Goal: Transaction & Acquisition: Book appointment/travel/reservation

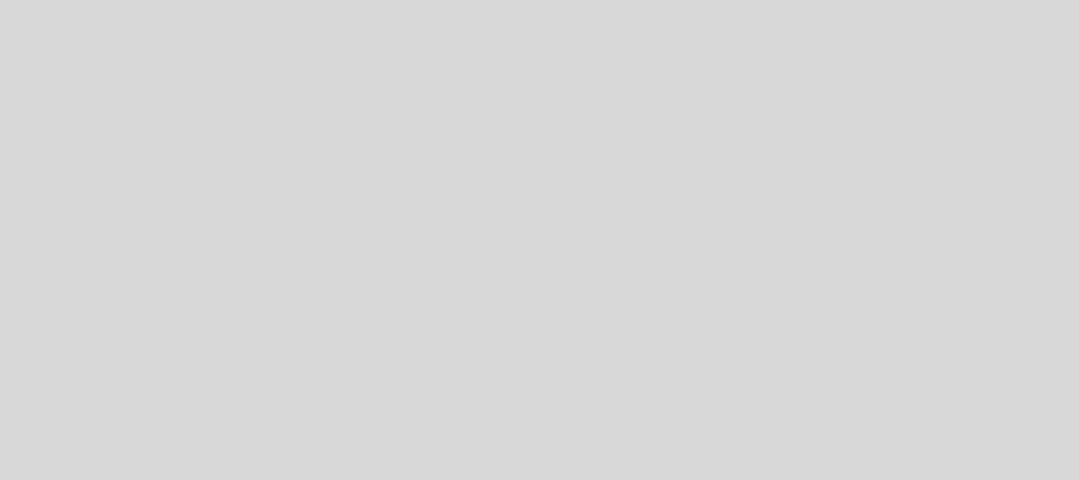
select select "es"
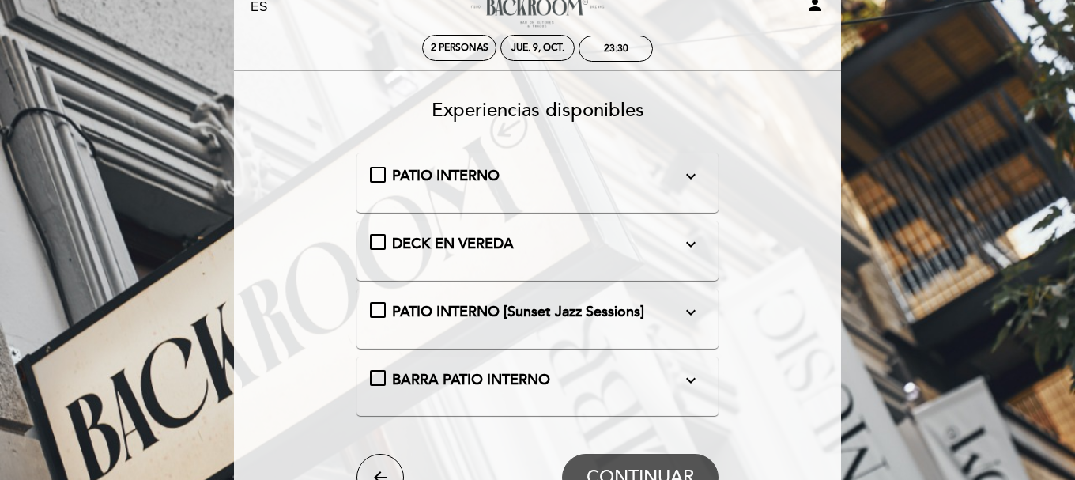
scroll to position [79, 0]
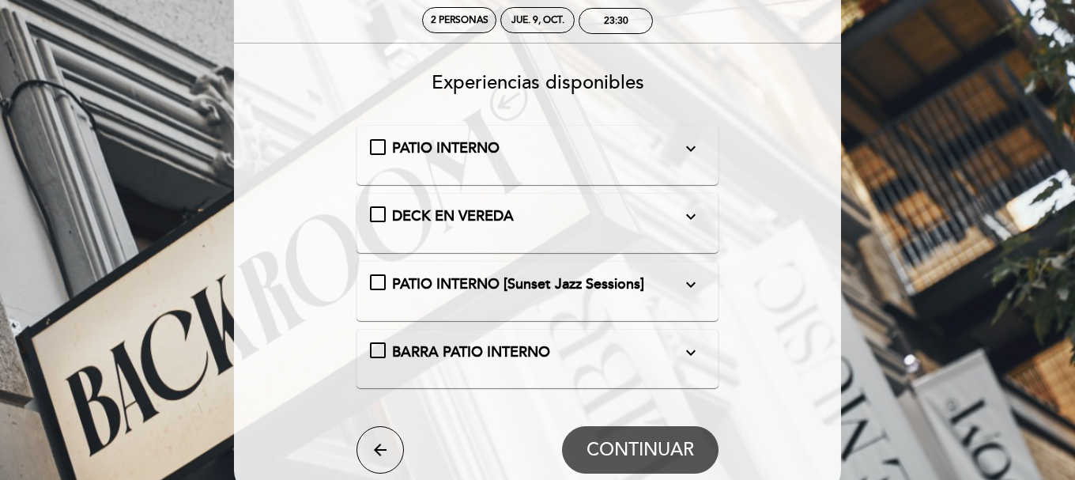
click at [691, 149] on icon "expand_more" at bounding box center [690, 148] width 19 height 19
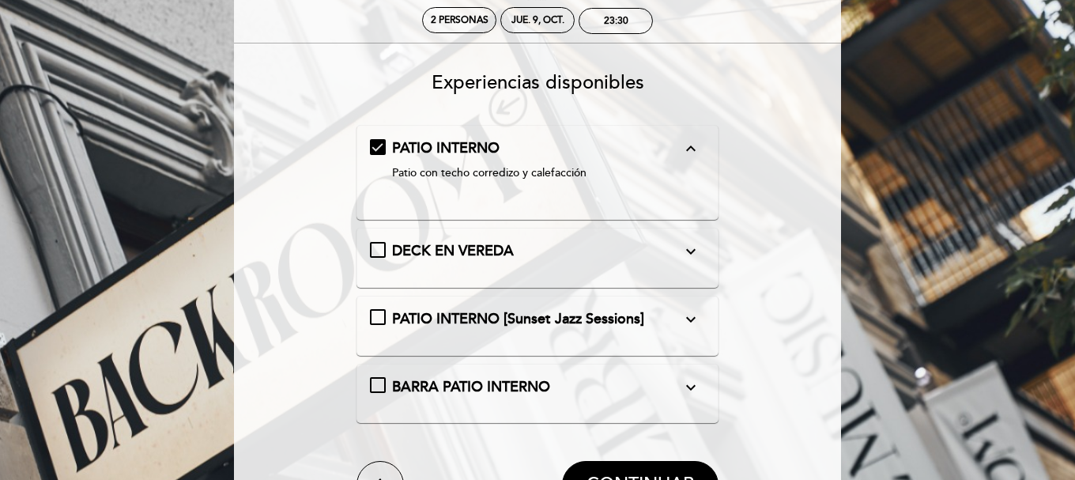
click at [691, 149] on icon "expand_less" at bounding box center [690, 148] width 19 height 19
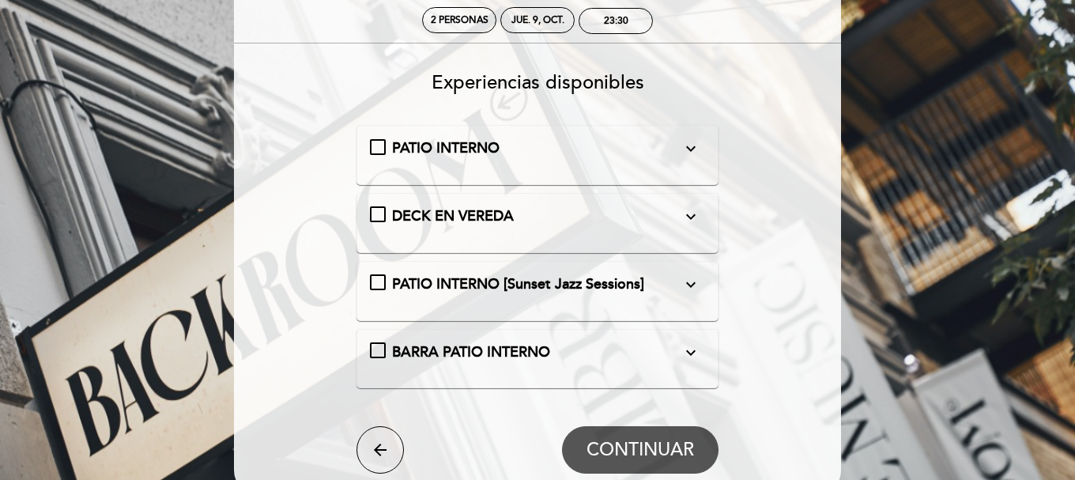
click at [692, 216] on icon "expand_more" at bounding box center [690, 216] width 19 height 19
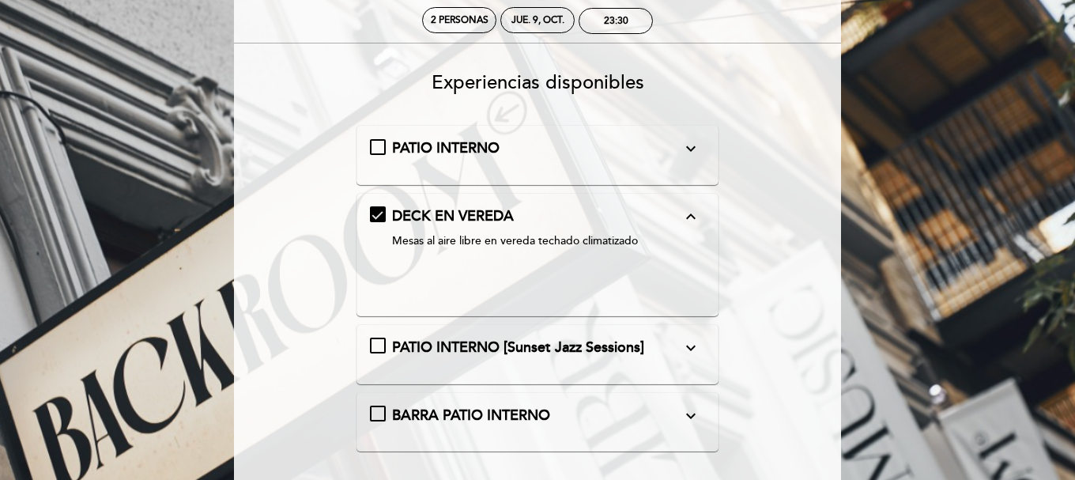
click at [692, 216] on icon "expand_less" at bounding box center [690, 216] width 19 height 19
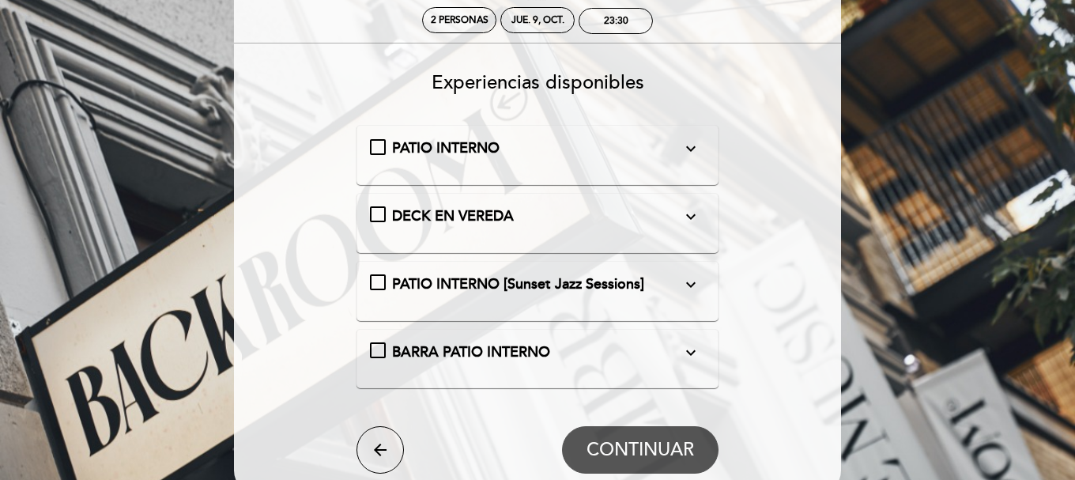
click at [694, 289] on icon "expand_more" at bounding box center [690, 284] width 19 height 19
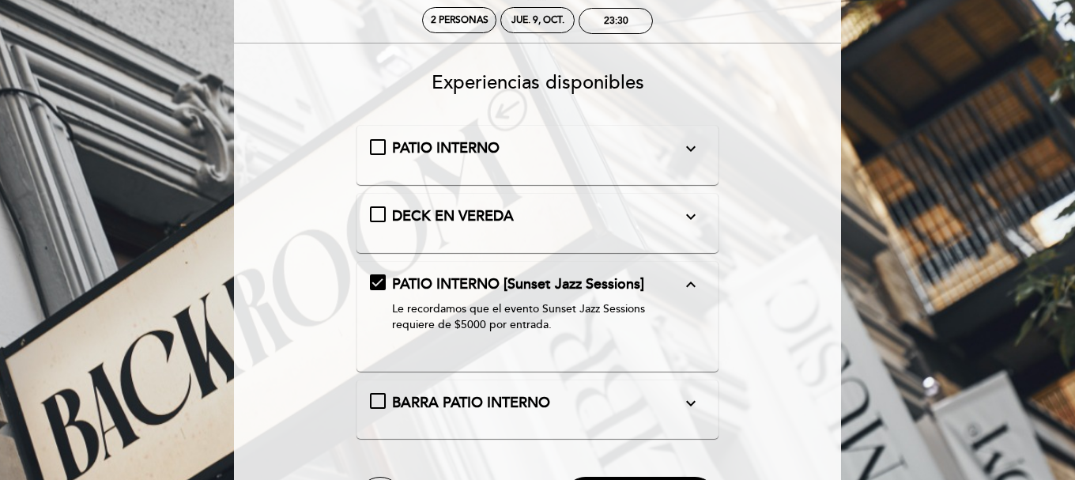
click at [694, 289] on icon "expand_less" at bounding box center [690, 284] width 19 height 19
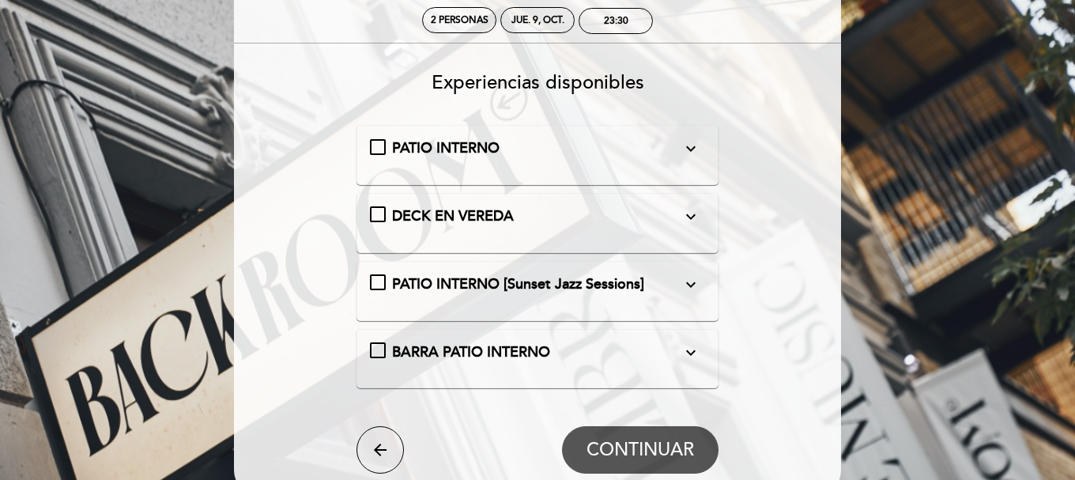
click at [684, 348] on icon "expand_more" at bounding box center [690, 352] width 19 height 19
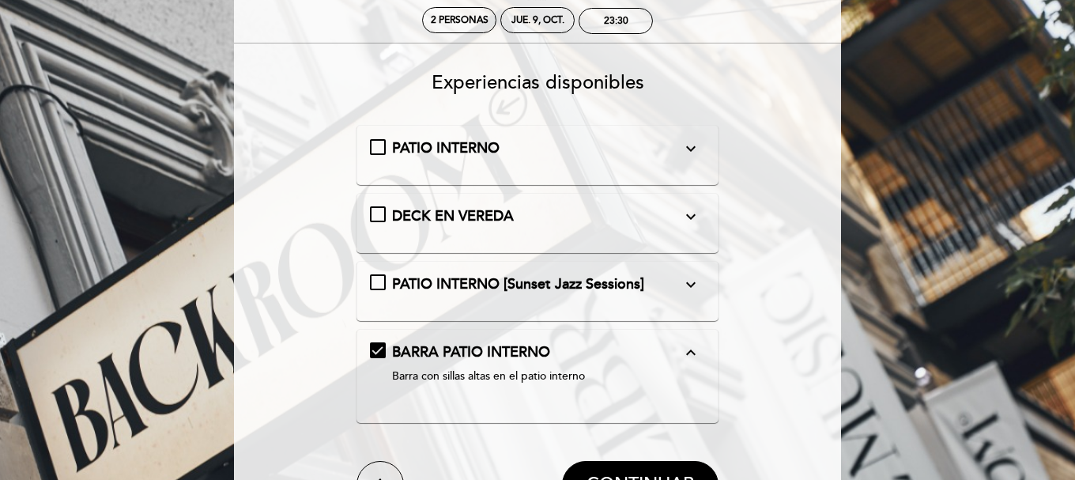
click at [684, 348] on icon "expand_less" at bounding box center [690, 352] width 19 height 19
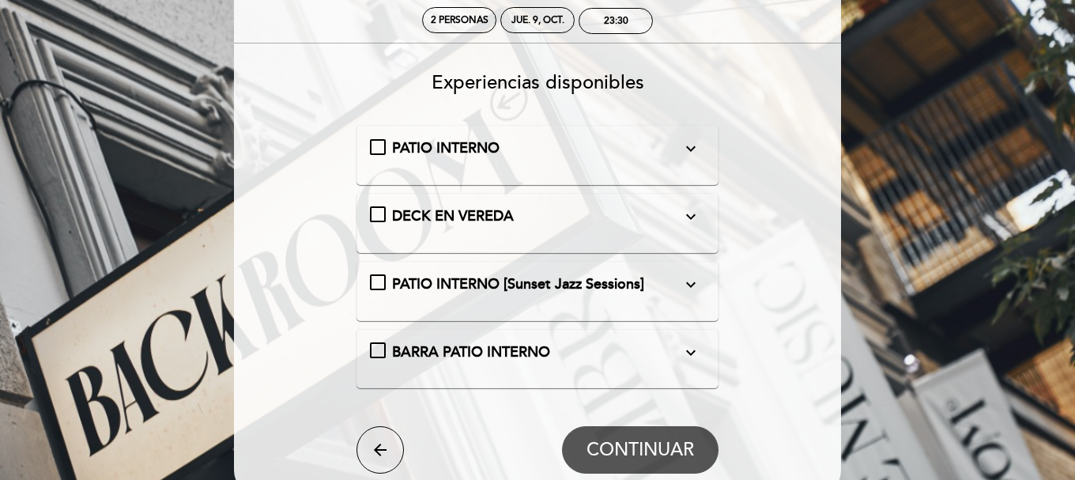
click at [687, 145] on icon "expand_more" at bounding box center [690, 148] width 19 height 19
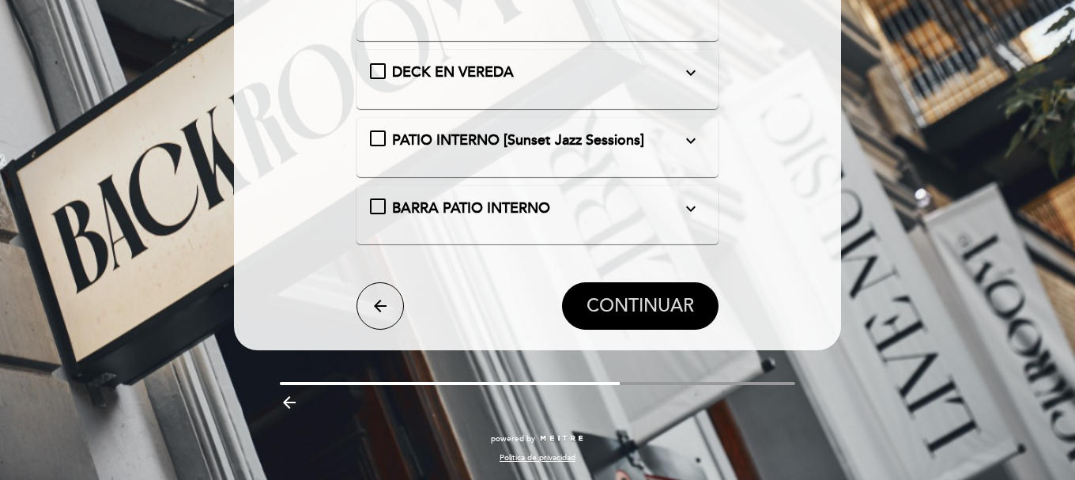
click at [687, 292] on button "CONTINUAR" at bounding box center [640, 305] width 156 height 47
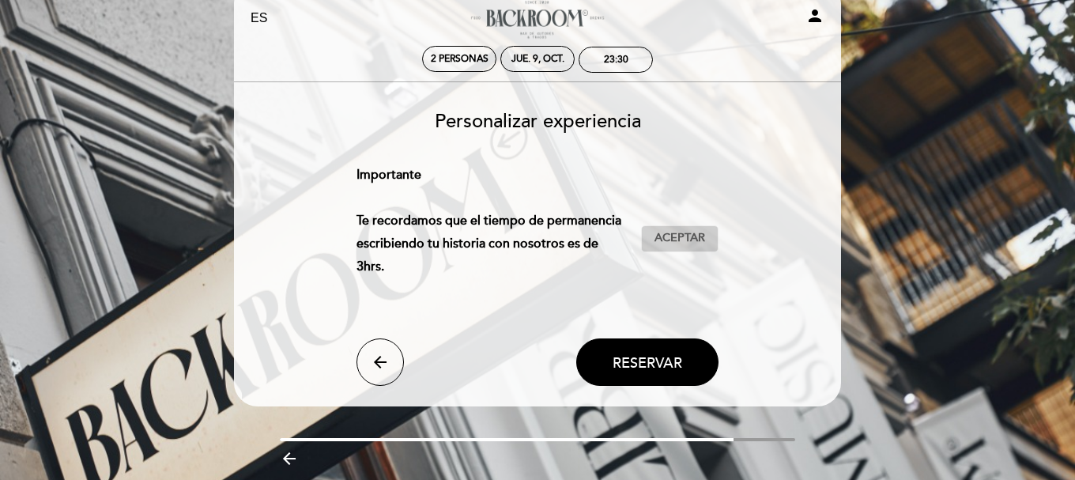
click at [679, 230] on span "Aceptar" at bounding box center [679, 238] width 51 height 17
click at [661, 353] on span "Reservar" at bounding box center [647, 361] width 70 height 17
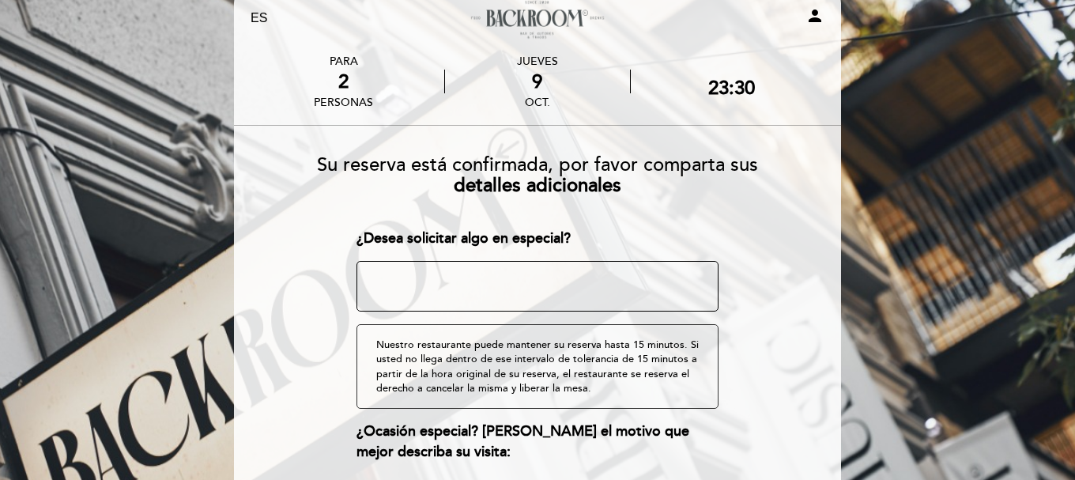
scroll to position [277, 0]
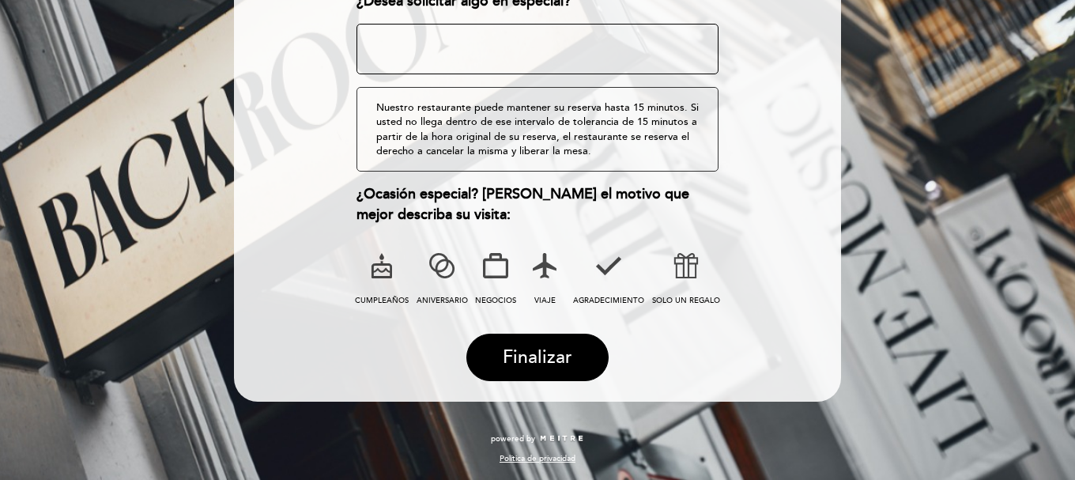
click at [691, 277] on icon at bounding box center [685, 265] width 41 height 41
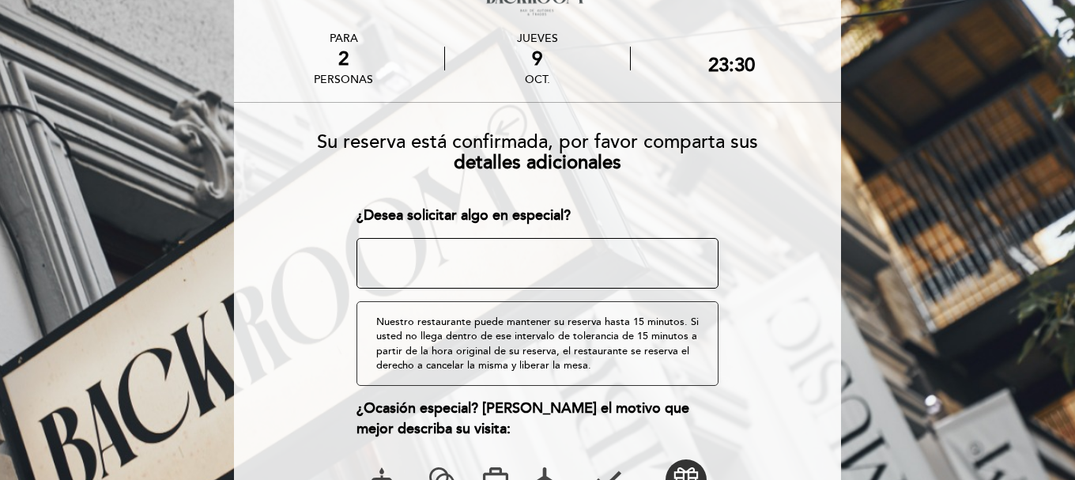
scroll to position [40, 0]
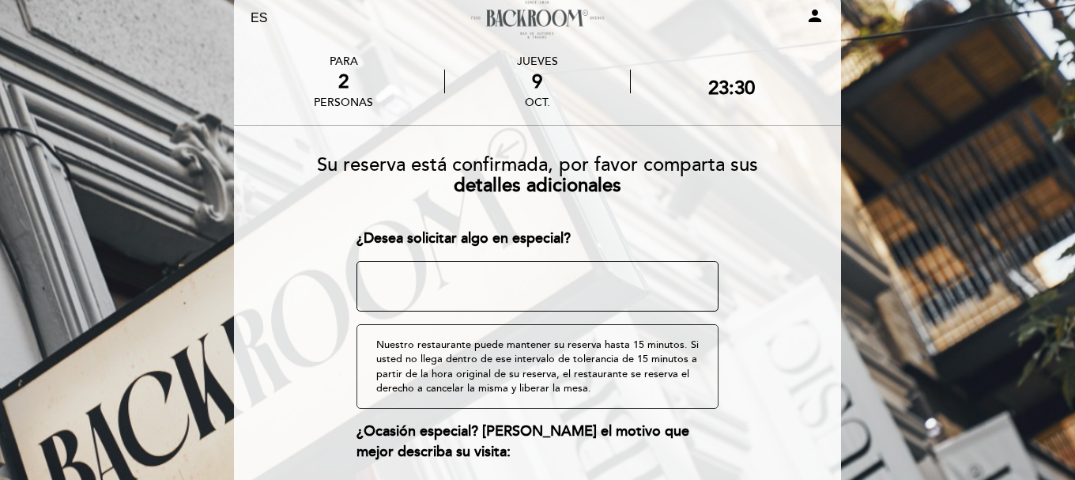
click at [587, 280] on textarea at bounding box center [537, 286] width 363 height 51
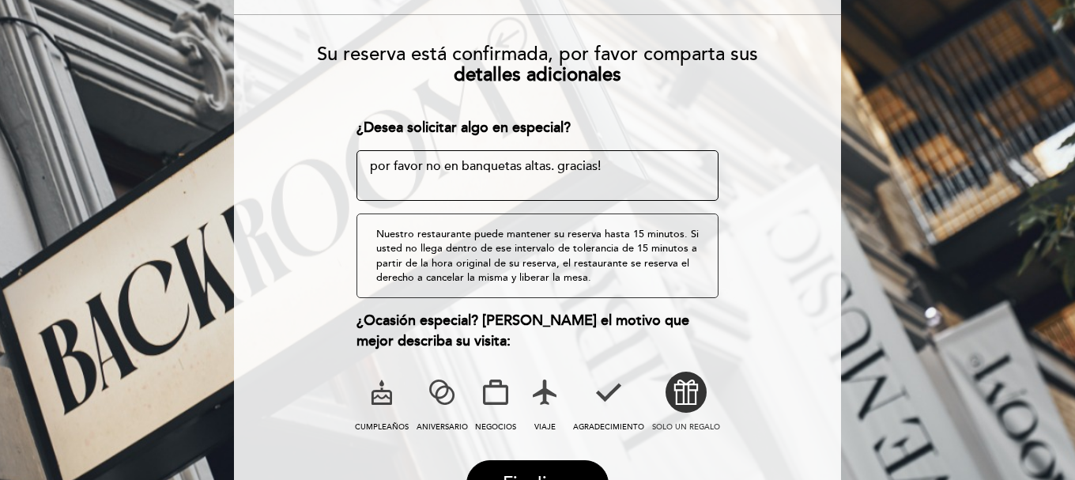
scroll to position [277, 0]
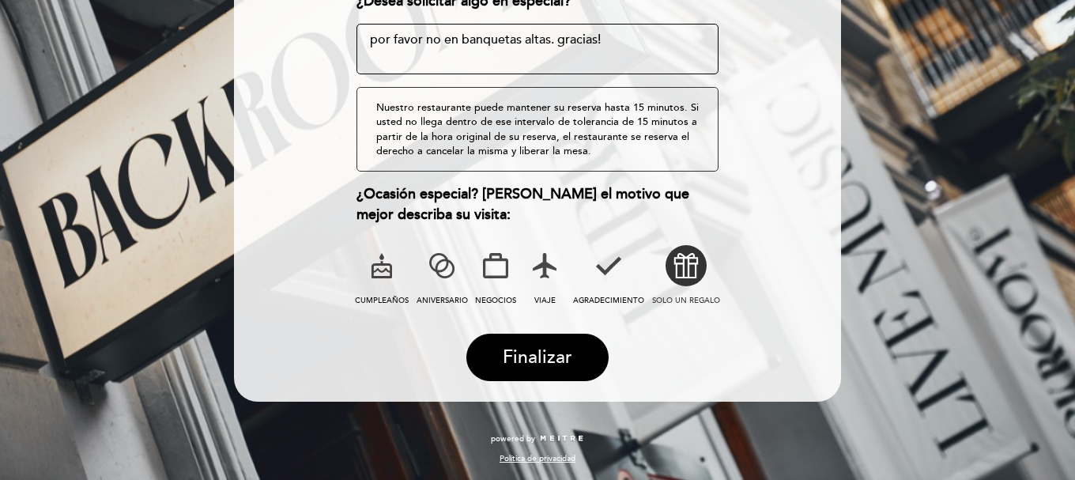
drag, startPoint x: 494, startPoint y: 40, endPoint x: 228, endPoint y: 35, distance: 266.3
click at [228, 35] on div "EN ES PT Backroom Bar person PARA 2 personas [DATE] 23:30" at bounding box center [537, 102] width 631 height 721
click at [636, 40] on textarea at bounding box center [537, 49] width 363 height 51
type textarea "p"
click at [541, 364] on span "Finalizar" at bounding box center [538, 357] width 70 height 22
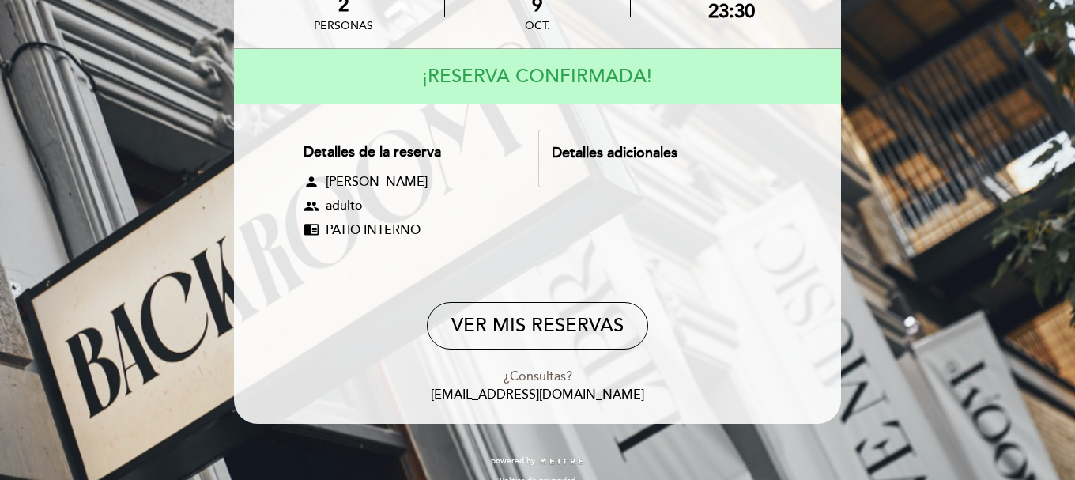
scroll to position [139, 0]
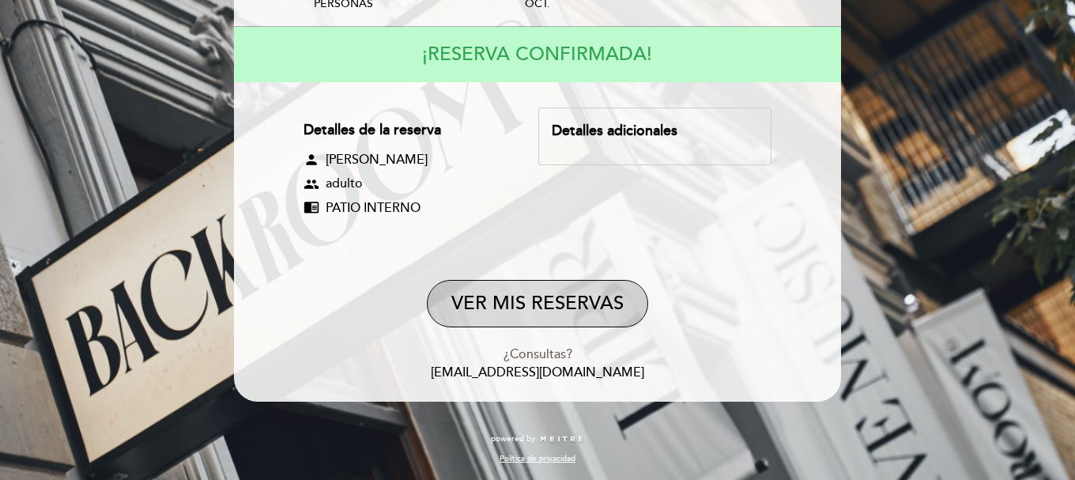
click at [579, 314] on button "VER MIS RESERVAS" at bounding box center [537, 303] width 221 height 47
select select "es"
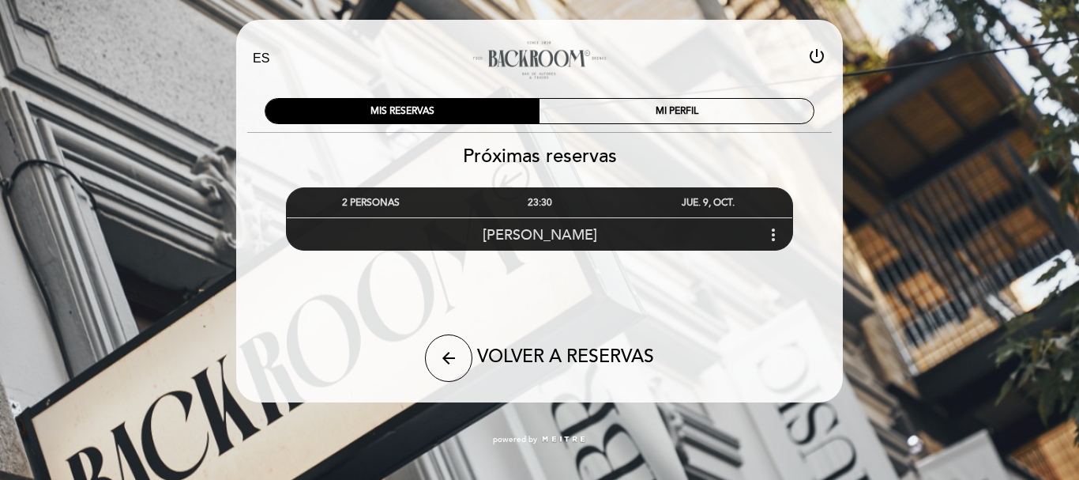
click at [774, 236] on icon "more_vert" at bounding box center [773, 234] width 19 height 19
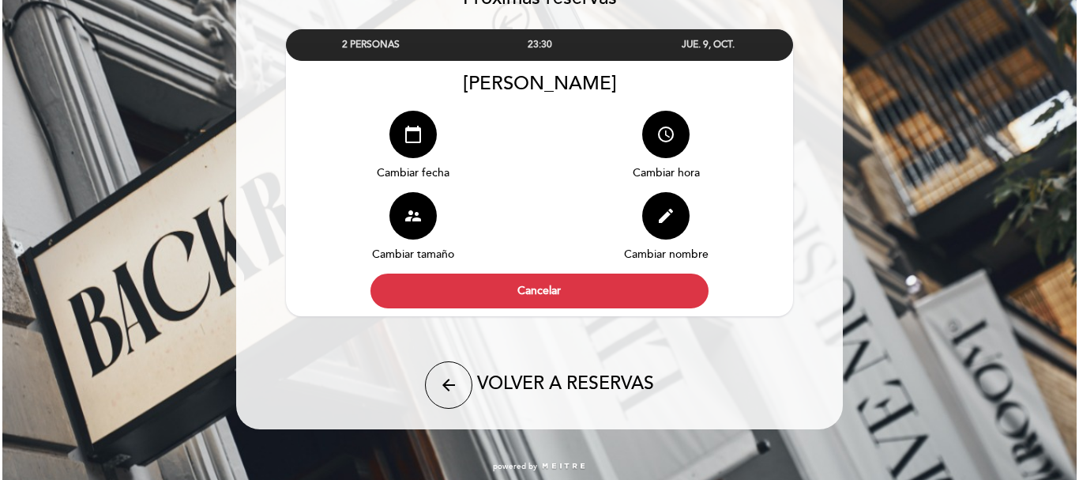
scroll to position [166, 0]
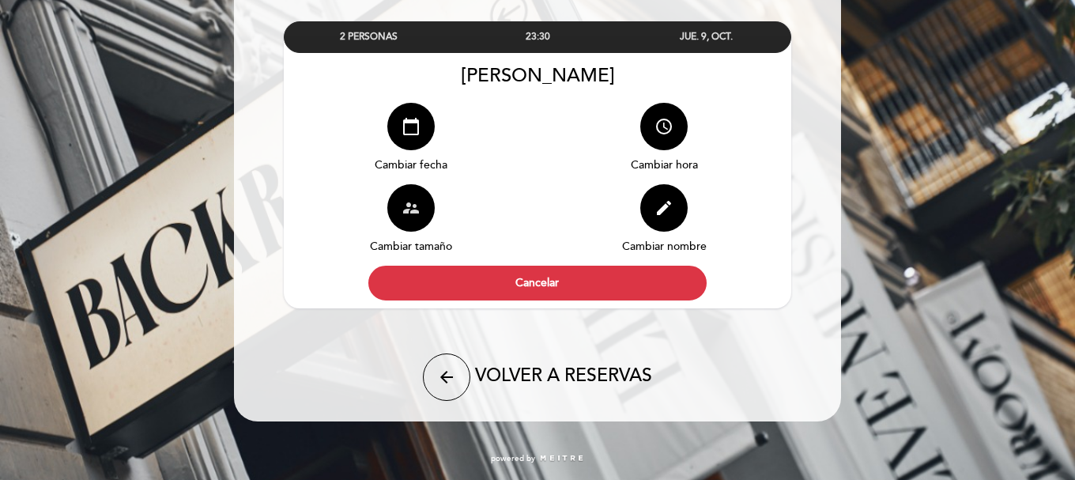
click at [410, 218] on button "supervisor_account" at bounding box center [410, 207] width 47 height 47
